Goal: Complete application form

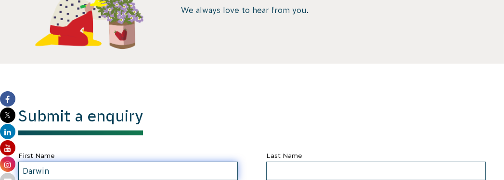
type input "Darwin"
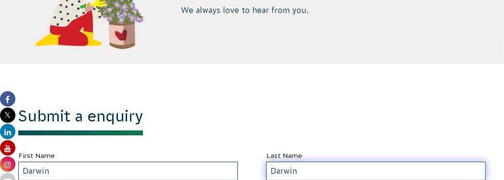
type input "Darwin"
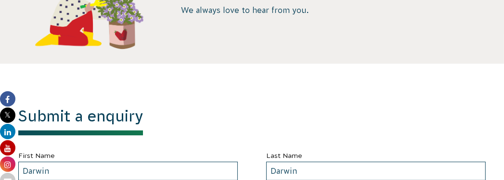
scroll to position [374, 0]
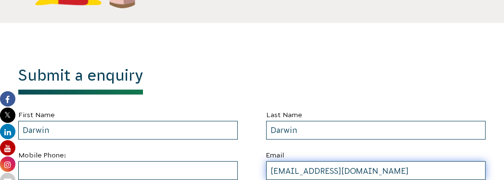
type input "[EMAIL_ADDRESS][DOMAIN_NAME]"
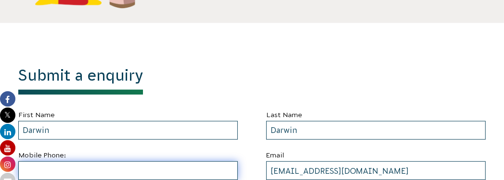
click at [128, 171] on input "text" at bounding box center [127, 171] width 219 height 19
type input "4153736020"
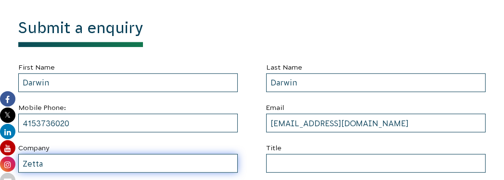
type input "Zetta"
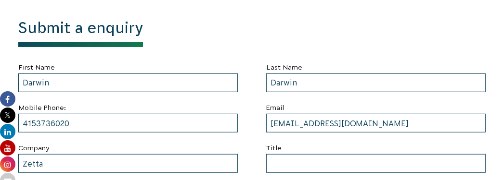
scroll to position [455, 0]
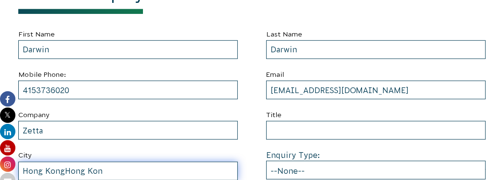
type input "Hong KongHong Kong"
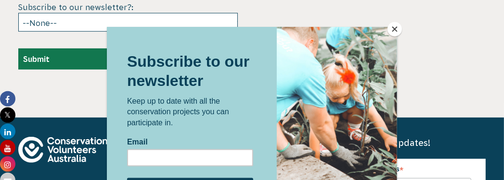
scroll to position [3077, 0]
